Goal: Task Accomplishment & Management: Manage account settings

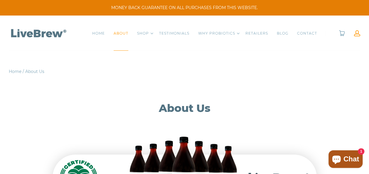
click at [355, 32] on link at bounding box center [357, 33] width 6 height 6
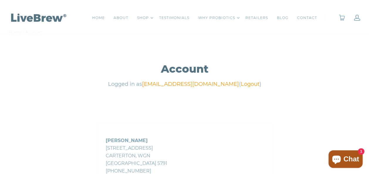
scroll to position [37, 0]
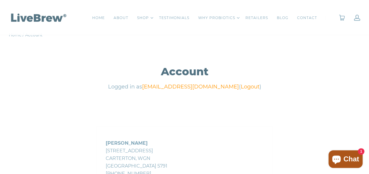
click at [30, 35] on link at bounding box center [38, 17] width 59 height 35
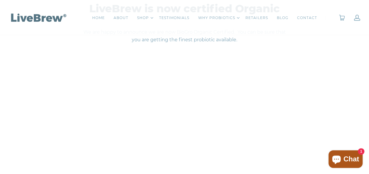
scroll to position [134, 0]
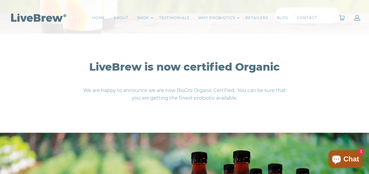
click at [355, 17] on link at bounding box center [357, 18] width 6 height 6
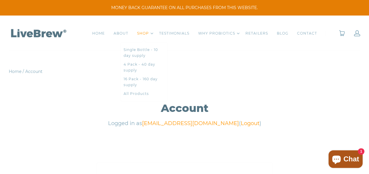
click at [143, 33] on link "SHOP" at bounding box center [143, 34] width 12 height 6
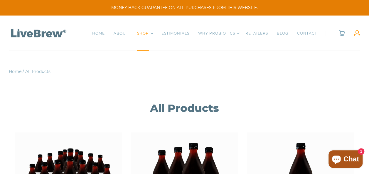
click at [355, 32] on link at bounding box center [357, 33] width 6 height 6
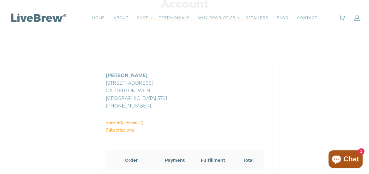
scroll to position [109, 0]
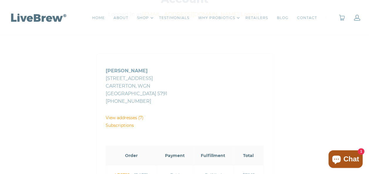
click at [113, 124] on link "Subscriptions" at bounding box center [120, 125] width 28 height 5
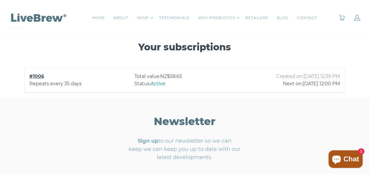
scroll to position [44, 0]
click at [51, 80] on div "Repeats every 35 days" at bounding box center [79, 84] width 100 height 8
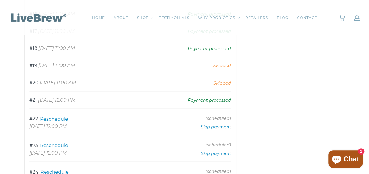
scroll to position [488, 0]
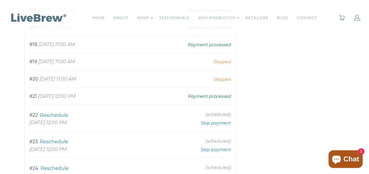
click at [50, 112] on span "Reschedule" at bounding box center [54, 115] width 28 height 6
select select "12:00"
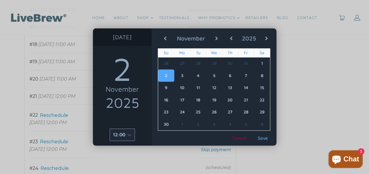
click at [166, 36] on button "Previous Month" at bounding box center [165, 38] width 15 height 9
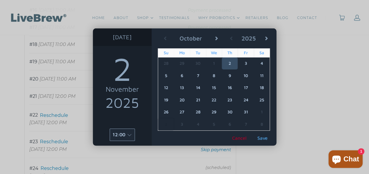
click at [231, 75] on td "9" at bounding box center [230, 76] width 16 height 12
click at [265, 136] on button "Save" at bounding box center [262, 138] width 15 height 5
